Goal: Transaction & Acquisition: Obtain resource

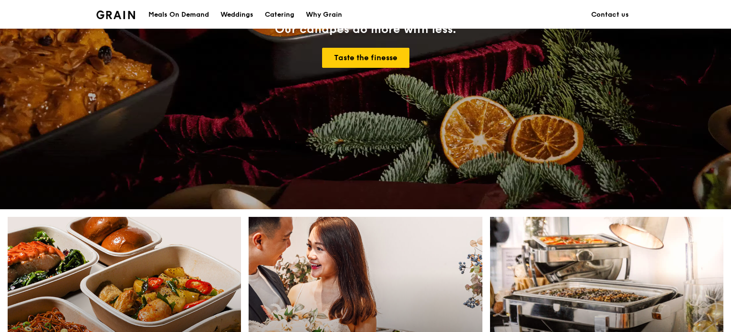
scroll to position [191, 0]
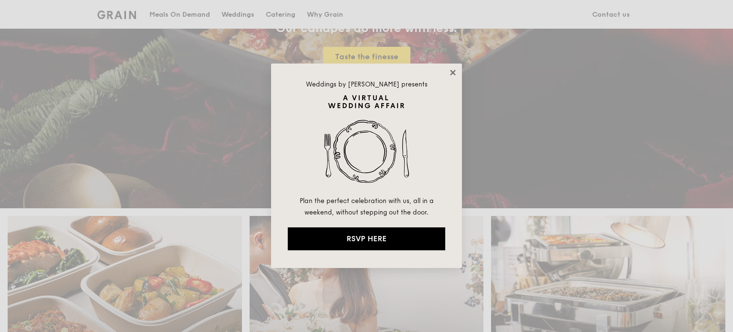
click at [454, 74] on icon at bounding box center [452, 72] width 5 height 5
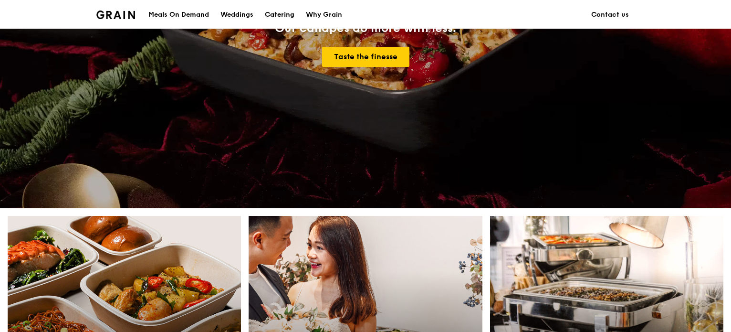
click at [271, 16] on div "Catering" at bounding box center [280, 14] width 30 height 29
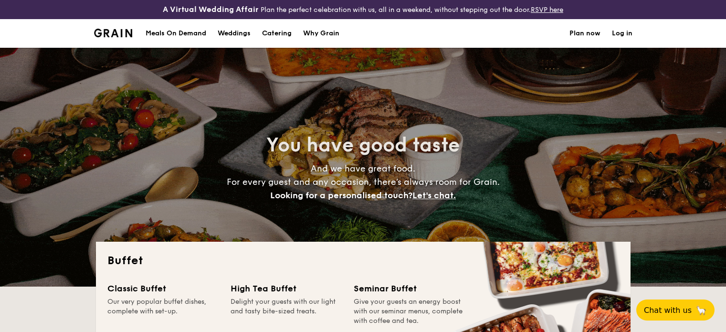
select select
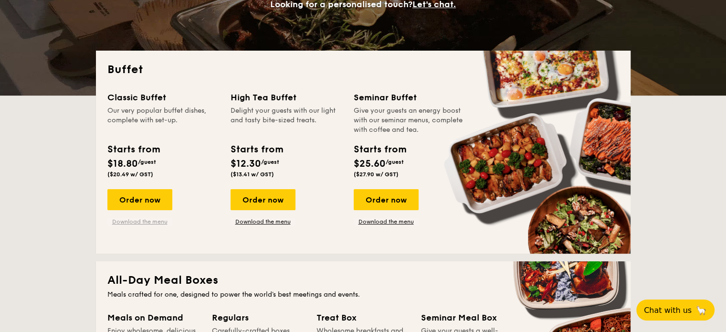
click at [153, 221] on link "Download the menu" at bounding box center [139, 222] width 65 height 8
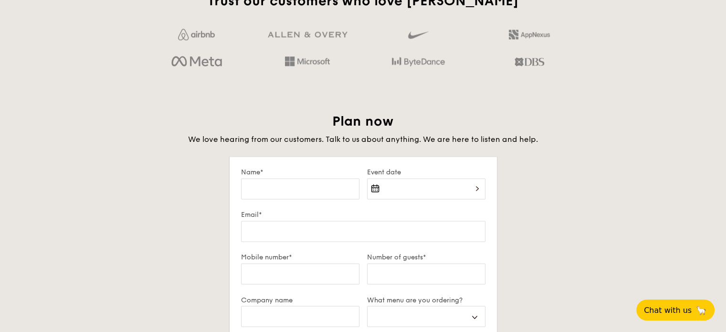
scroll to position [1623, 0]
